Goal: Task Accomplishment & Management: Complete application form

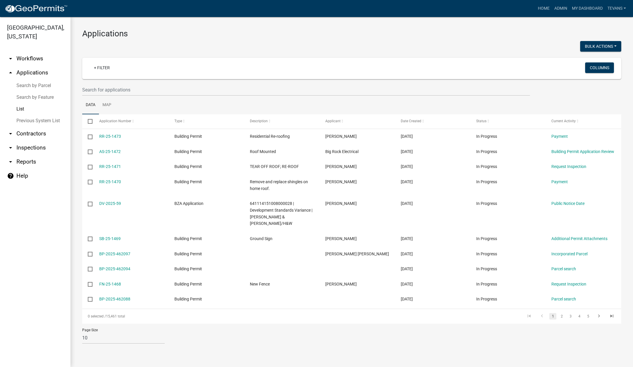
click at [38, 80] on link "Search by Parcel" at bounding box center [35, 86] width 70 height 12
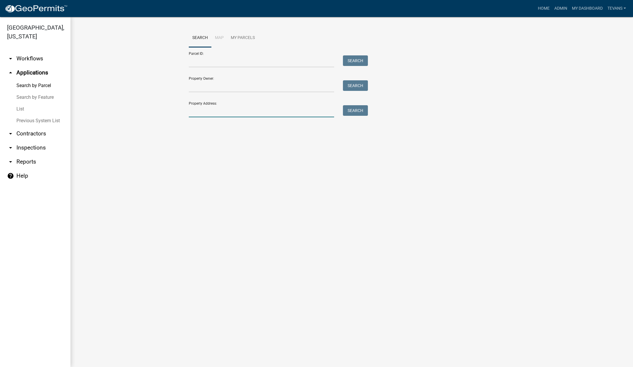
click at [222, 109] on input "Property Address:" at bounding box center [261, 111] width 145 height 12
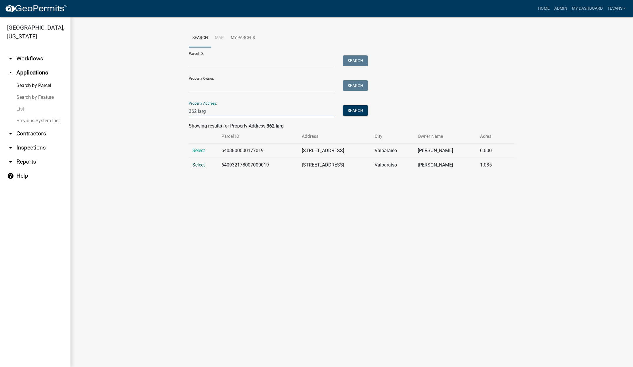
type input "362 larg"
click at [200, 166] on span "Select" at bounding box center [198, 165] width 13 height 6
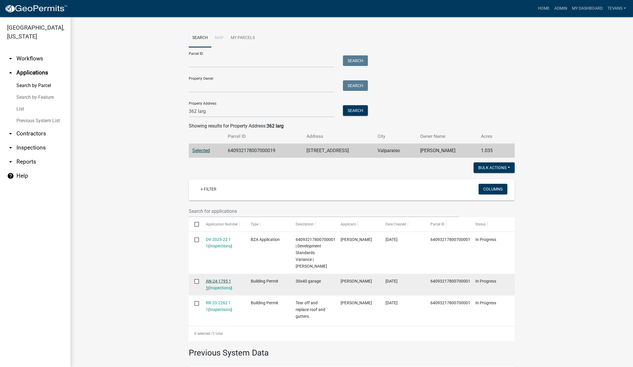
click at [213, 287] on link "AN-24-1795 1 1" at bounding box center [218, 284] width 25 height 11
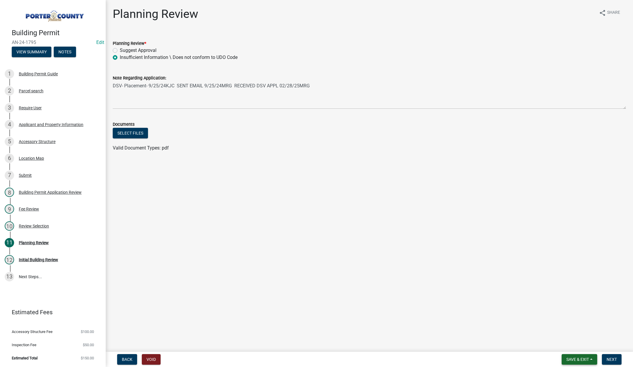
click at [577, 358] on span "Save & Exit" at bounding box center [577, 360] width 23 height 5
click at [572, 349] on button "Save & Exit" at bounding box center [573, 345] width 47 height 14
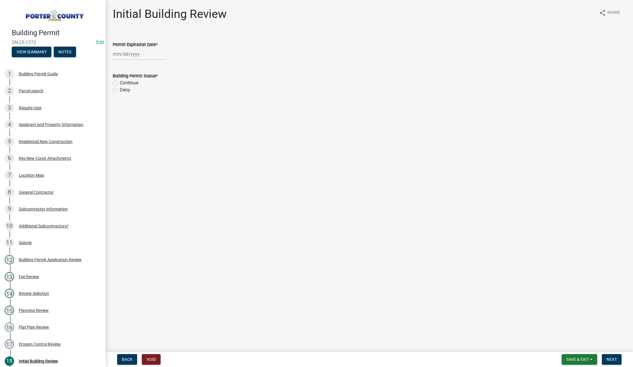
click at [147, 52] on div at bounding box center [140, 54] width 54 height 12
select select "8"
drag, startPoint x: 163, startPoint y: 67, endPoint x: 160, endPoint y: 58, distance: 9.8
click at [163, 67] on select "1525 1526 1527 1528 1529 1530 1531 1532 1533 1534 1535 1536 1537 1538 1539 1540…" at bounding box center [158, 66] width 21 height 9
select select "2027"
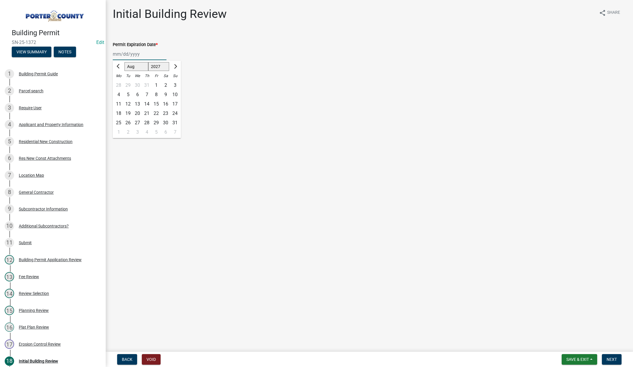
click at [148, 62] on select "1525 1526 1527 1528 1529 1530 1531 1532 1533 1534 1535 1536 1537 1538 1539 1540…" at bounding box center [158, 66] width 21 height 9
click at [146, 103] on div "12" at bounding box center [146, 104] width 9 height 9
type input "08/12/2027"
click at [120, 83] on label "Continue" at bounding box center [129, 83] width 18 height 7
click at [120, 83] on input "Continue" at bounding box center [122, 82] width 4 height 4
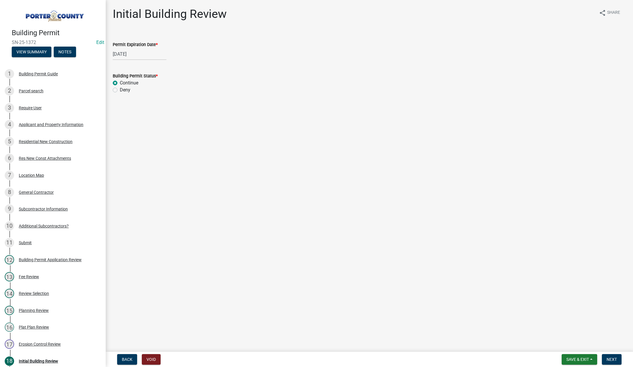
radio input "true"
click at [611, 358] on span "Next" at bounding box center [611, 360] width 10 height 5
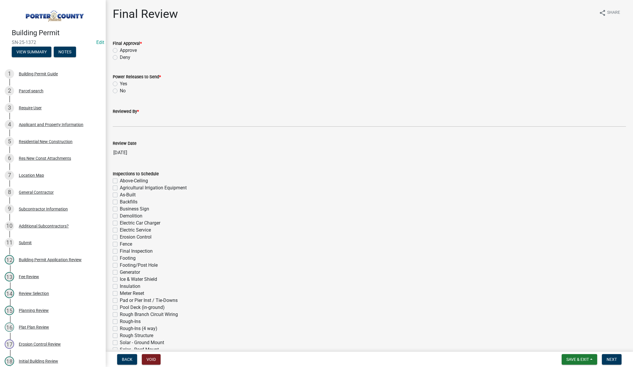
click at [120, 49] on label "Approve" at bounding box center [128, 50] width 17 height 7
click at [120, 49] on input "Approve" at bounding box center [122, 49] width 4 height 4
radio input "true"
click at [120, 84] on label "Yes" at bounding box center [123, 83] width 7 height 7
click at [120, 84] on input "Yes" at bounding box center [122, 82] width 4 height 4
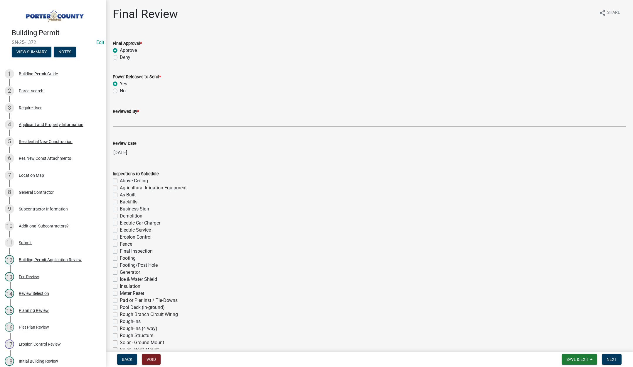
radio input "true"
drag, startPoint x: 115, startPoint y: 120, endPoint x: 118, endPoint y: 121, distance: 3.3
click at [115, 120] on input "Reviewed By *" at bounding box center [369, 121] width 513 height 12
type input "Tami"
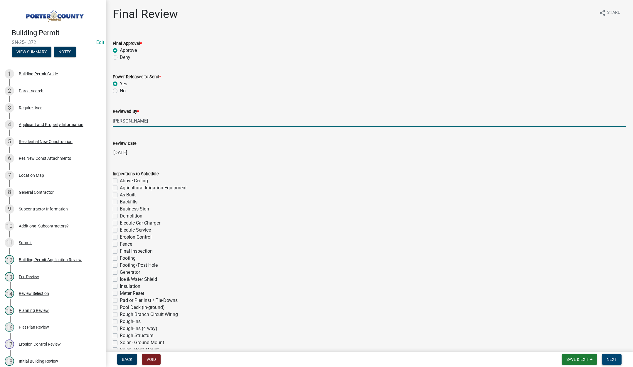
click at [612, 358] on span "Next" at bounding box center [611, 360] width 10 height 5
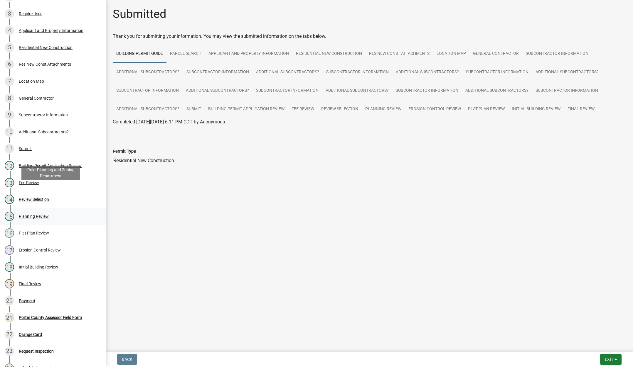
scroll to position [117, 0]
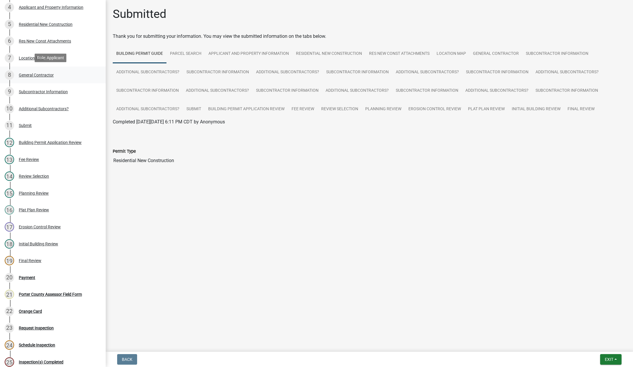
click at [39, 73] on div "General Contractor" at bounding box center [36, 75] width 35 height 4
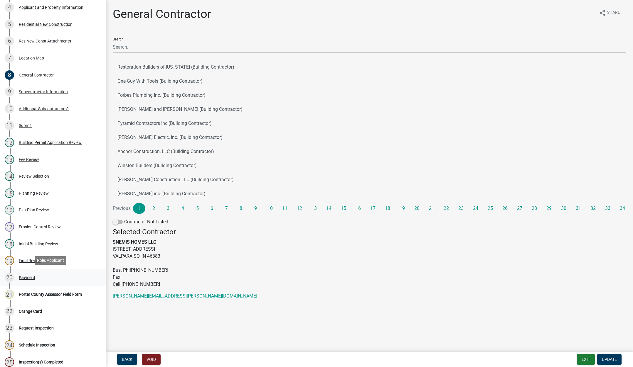
click at [26, 276] on div "Payment" at bounding box center [27, 278] width 16 height 4
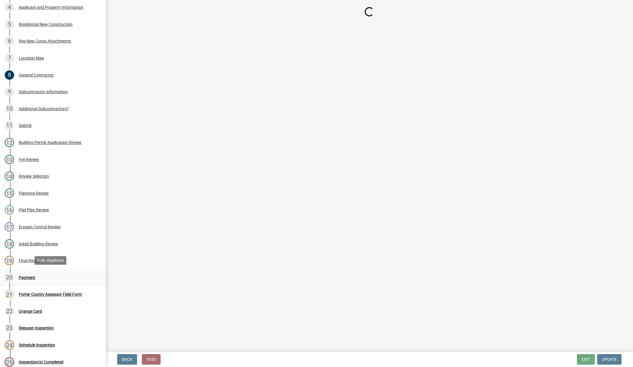
select select "3: 3"
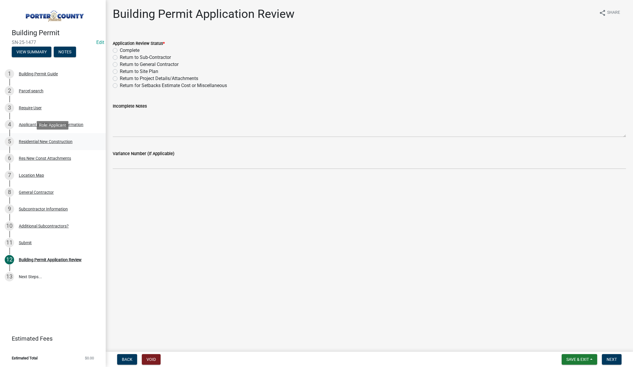
click at [50, 142] on div "Residential New Construction" at bounding box center [46, 142] width 54 height 4
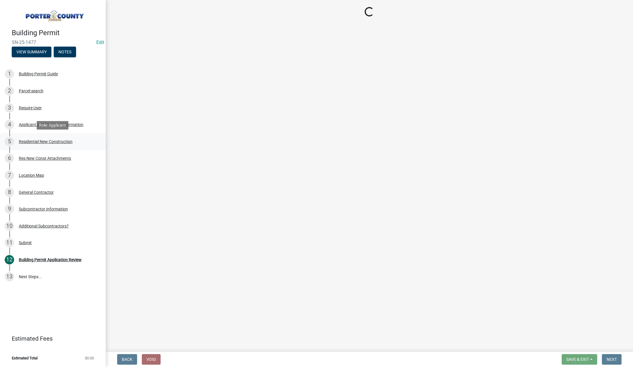
select select "9e518564-4428-4eb4-941b-0b1ac8082854"
select select "785cad32-1873-4672-a03b-bc5f46564cd6"
select select "b5a5c90e-8d72-4ffd-8079-af89c218e1ea"
select select "da227d29-566a-49e4-bd4b-3ce542f228e7"
select select "fb7c1b5d-c732-494d-9560-ca0fb17ec253"
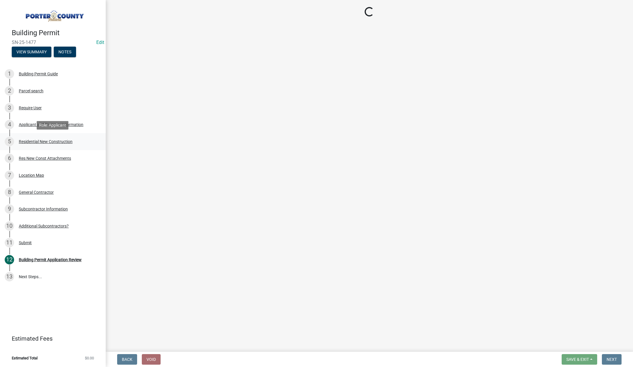
select select "4ed651f6-e774-4e8f-9661-530b5508df77"
select select "bbae15df-4b7c-4889-a1a2-bdce83955e33"
select select "d3842ca8-a9b0-43e7-b24f-ba0c572b5ff6"
select select "aeb13f5b-f618-4fb0-9457-a1d82e5b0688"
select select "71653642-ddb3-43c7-8707-56d19eb42a49"
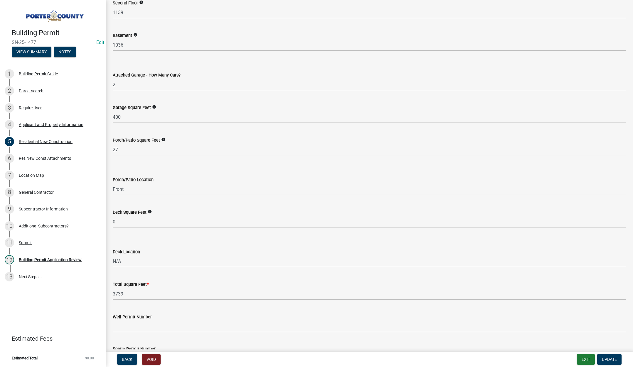
scroll to position [1409, 0]
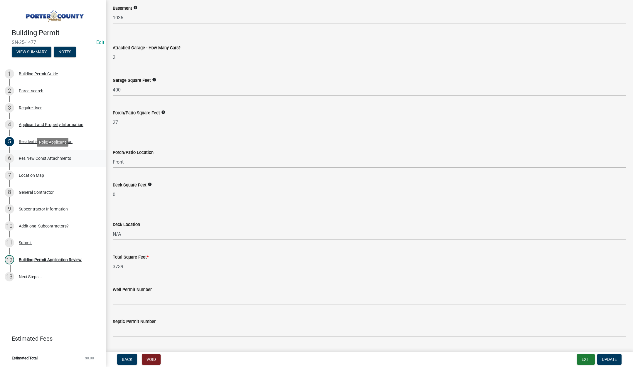
drag, startPoint x: 56, startPoint y: 157, endPoint x: 66, endPoint y: 157, distance: 10.0
click at [56, 157] on div "Res New Const Attachments" at bounding box center [45, 158] width 52 height 4
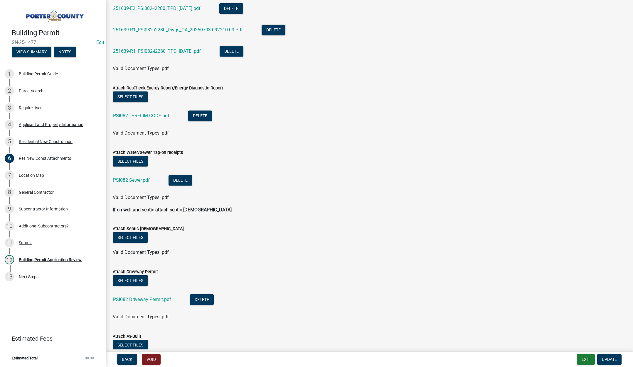
scroll to position [277, 0]
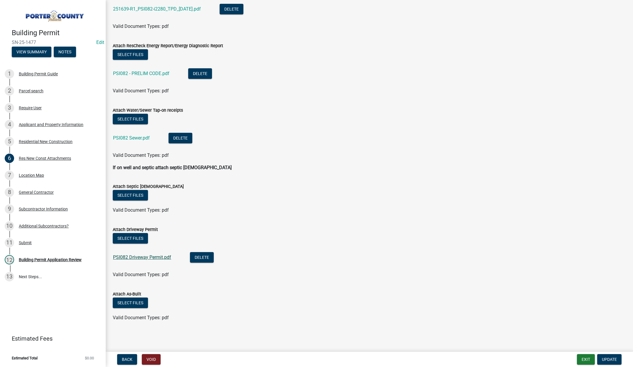
click at [143, 256] on link "PSI082 Driveway Permit.pdf" at bounding box center [142, 258] width 58 height 6
click at [57, 260] on div "Building Permit Application Review" at bounding box center [50, 260] width 63 height 4
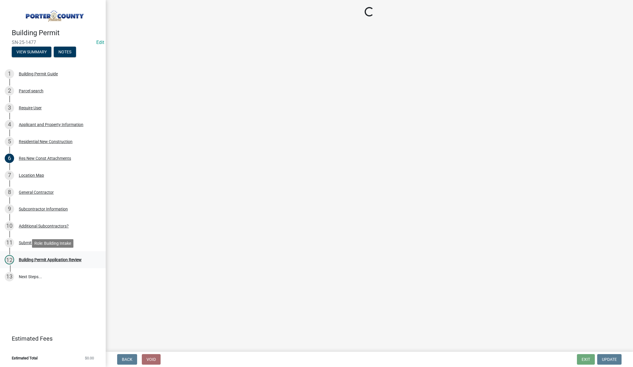
scroll to position [0, 0]
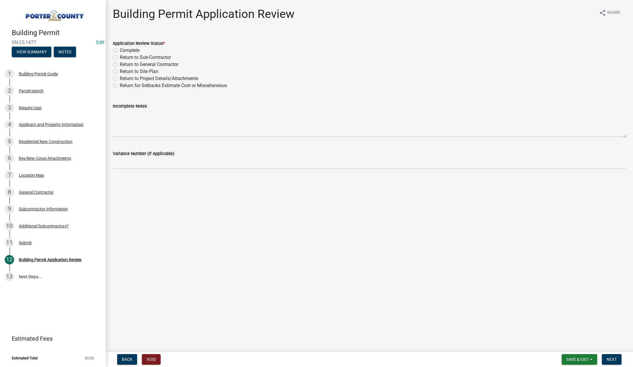
click at [120, 52] on label "Complete" at bounding box center [130, 50] width 20 height 7
click at [120, 51] on input "Complete" at bounding box center [122, 49] width 4 height 4
radio input "true"
click at [610, 358] on span "Next" at bounding box center [611, 360] width 10 height 5
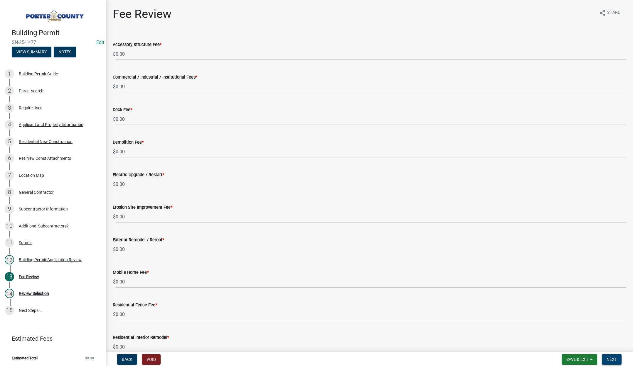
click at [613, 358] on span "Next" at bounding box center [611, 360] width 10 height 5
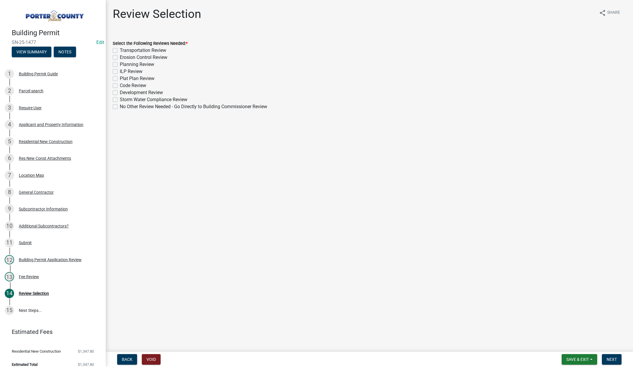
click at [120, 107] on label "No Other Review Needed - Go Directly to Building Commissioner Review" at bounding box center [193, 106] width 147 height 7
click at [120, 107] on input "No Other Review Needed - Go Directly to Building Commissioner Review" at bounding box center [122, 105] width 4 height 4
checkbox input "true"
checkbox input "false"
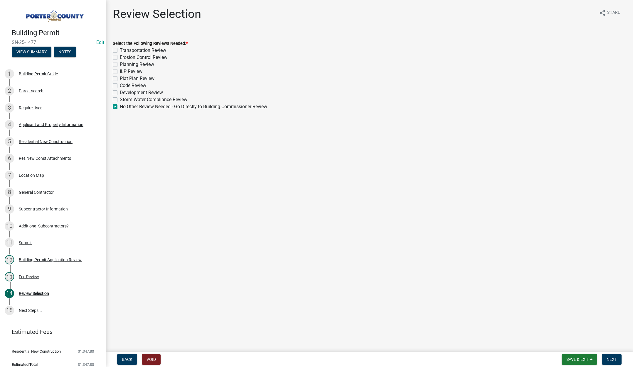
checkbox input "false"
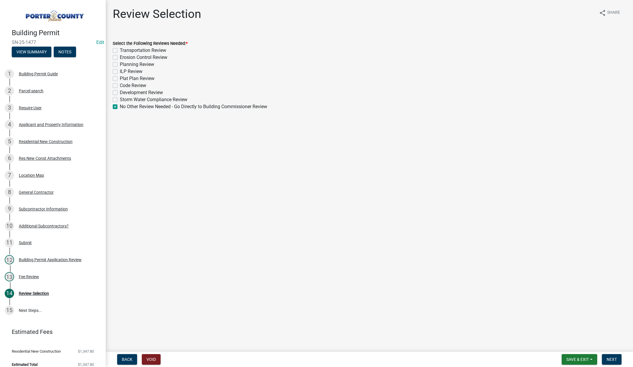
checkbox input "false"
checkbox input "true"
click at [610, 358] on span "Next" at bounding box center [611, 360] width 10 height 5
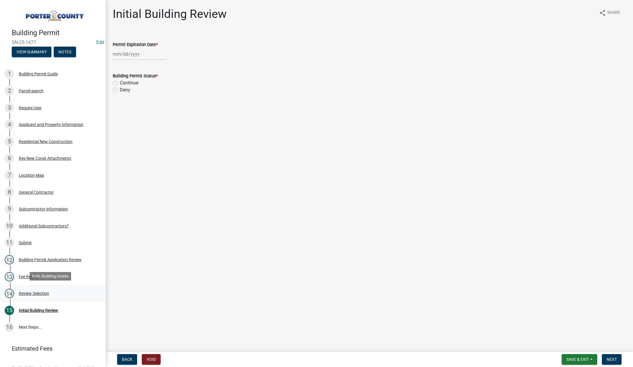
click at [25, 294] on div "Review Selection" at bounding box center [34, 294] width 30 height 4
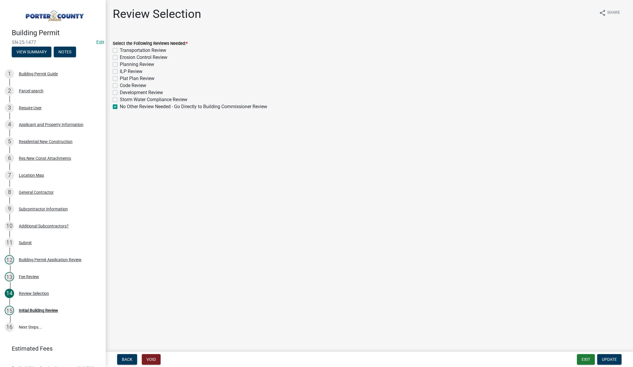
click at [120, 56] on label "Erosion Control Review" at bounding box center [144, 57] width 48 height 7
click at [120, 56] on input "Erosion Control Review" at bounding box center [122, 56] width 4 height 4
checkbox input "true"
checkbox input "false"
checkbox input "true"
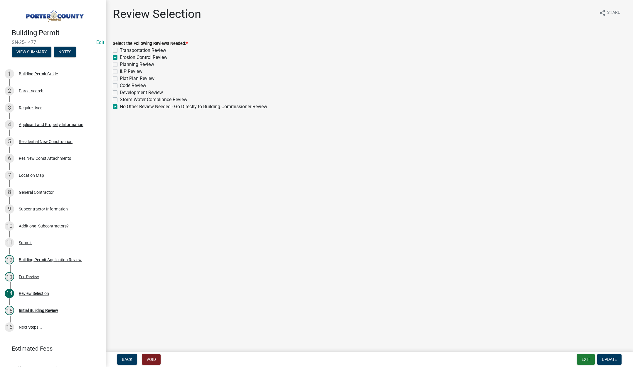
checkbox input "false"
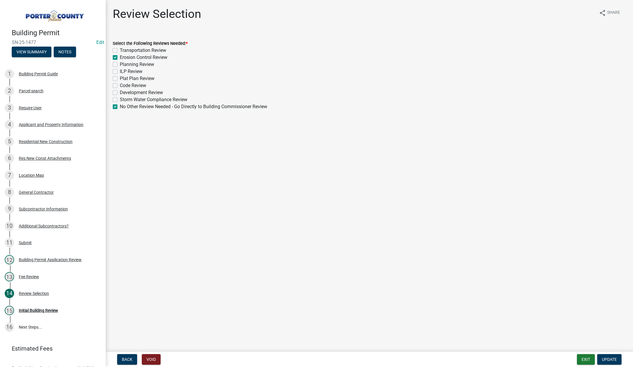
checkbox input "false"
checkbox input "true"
click at [120, 65] on label "Planning Review" at bounding box center [137, 64] width 34 height 7
click at [120, 65] on input "Planning Review" at bounding box center [122, 63] width 4 height 4
checkbox input "true"
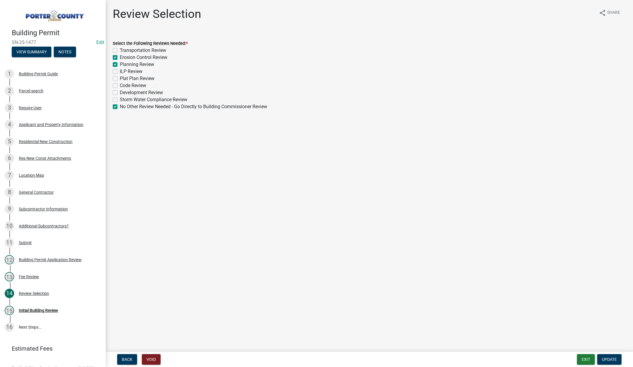
checkbox input "false"
checkbox input "true"
checkbox input "false"
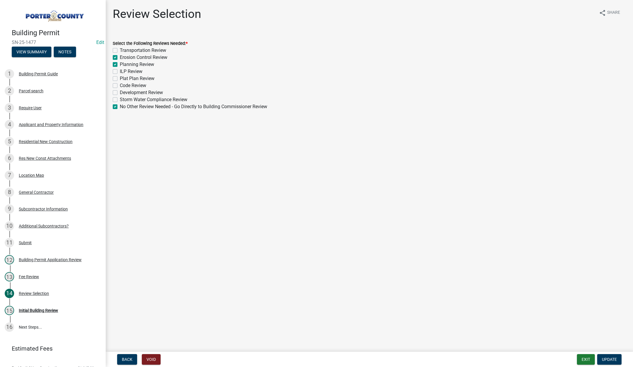
checkbox input "false"
checkbox input "true"
click at [120, 78] on label "Plat Plan Review" at bounding box center [137, 78] width 35 height 7
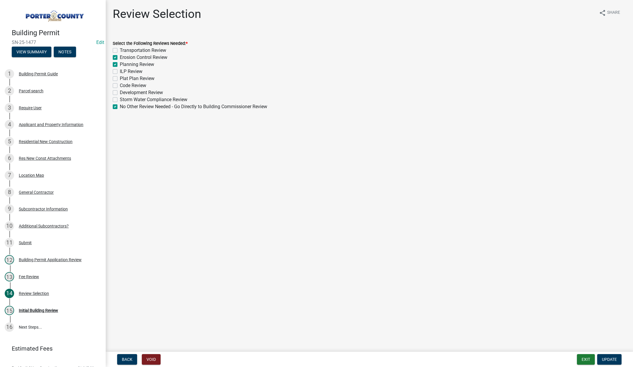
click at [120, 78] on input "Plat Plan Review" at bounding box center [122, 77] width 4 height 4
checkbox input "true"
checkbox input "false"
checkbox input "true"
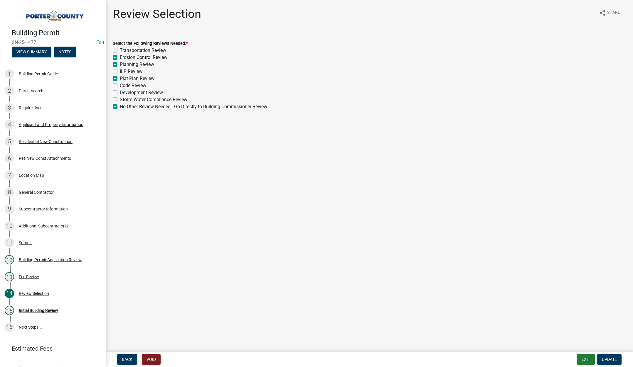
checkbox input "false"
checkbox input "true"
checkbox input "false"
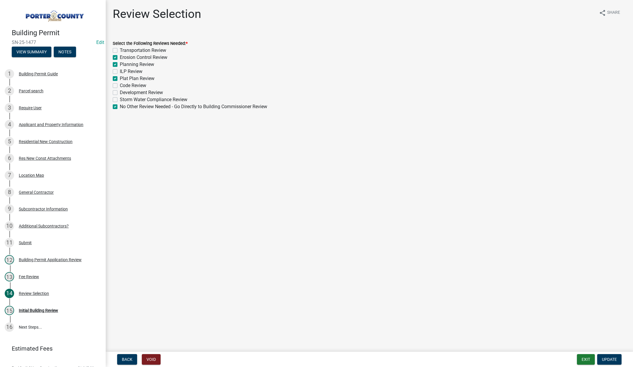
drag, startPoint x: 114, startPoint y: 106, endPoint x: 118, endPoint y: 109, distance: 5.2
click at [120, 106] on label "No Other Review Needed - Go Directly to Building Commissioner Review" at bounding box center [193, 106] width 147 height 7
click at [120, 106] on input "No Other Review Needed - Go Directly to Building Commissioner Review" at bounding box center [122, 105] width 4 height 4
checkbox input "false"
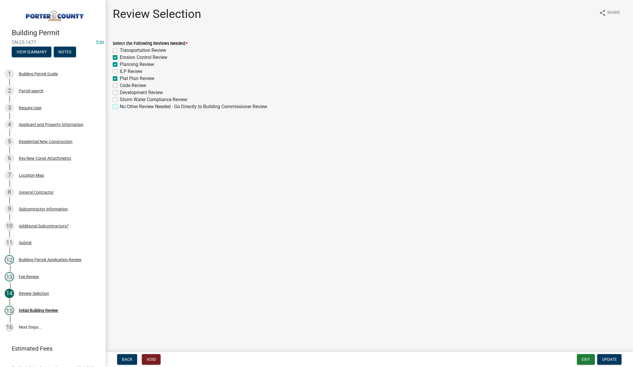
checkbox input "true"
checkbox input "false"
checkbox input "true"
checkbox input "false"
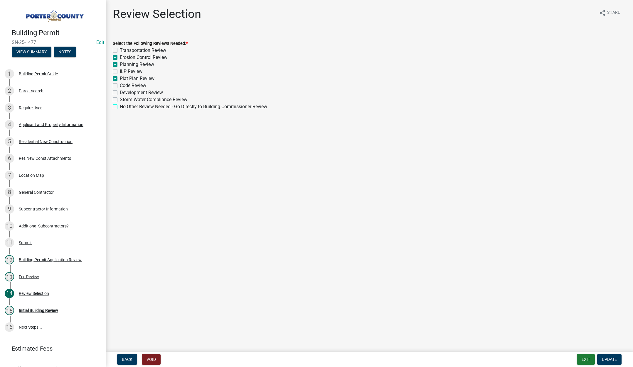
checkbox input "false"
click at [611, 360] on span "Update" at bounding box center [609, 360] width 15 height 5
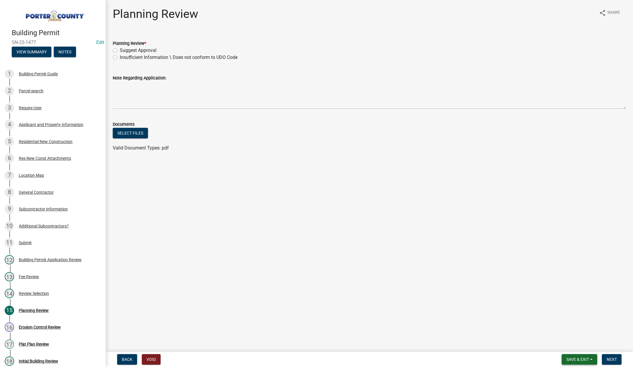
click at [581, 359] on span "Save & Exit" at bounding box center [577, 360] width 23 height 5
click at [570, 342] on button "Save & Exit" at bounding box center [573, 345] width 47 height 14
